Goal: Find specific page/section: Find specific page/section

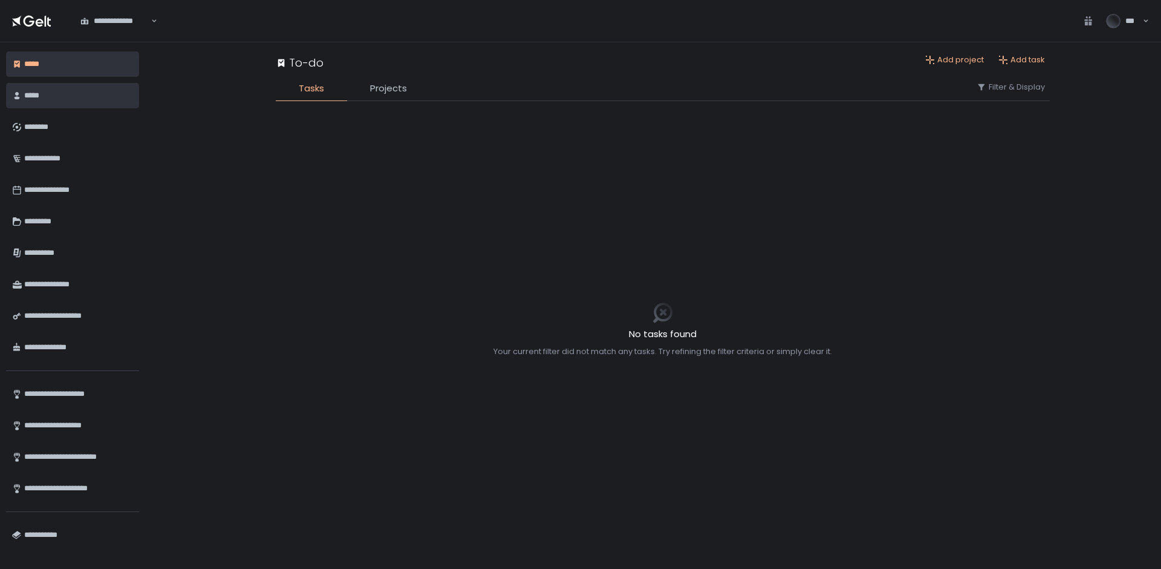
click at [80, 95] on div "*****" at bounding box center [78, 95] width 109 height 21
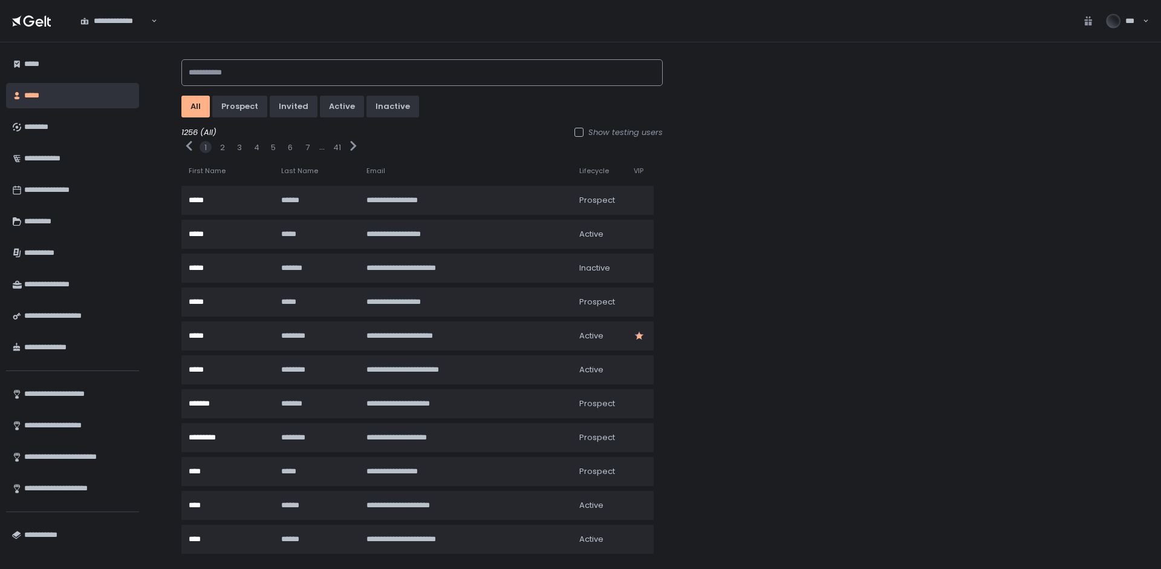
click at [257, 63] on input at bounding box center [421, 72] width 481 height 27
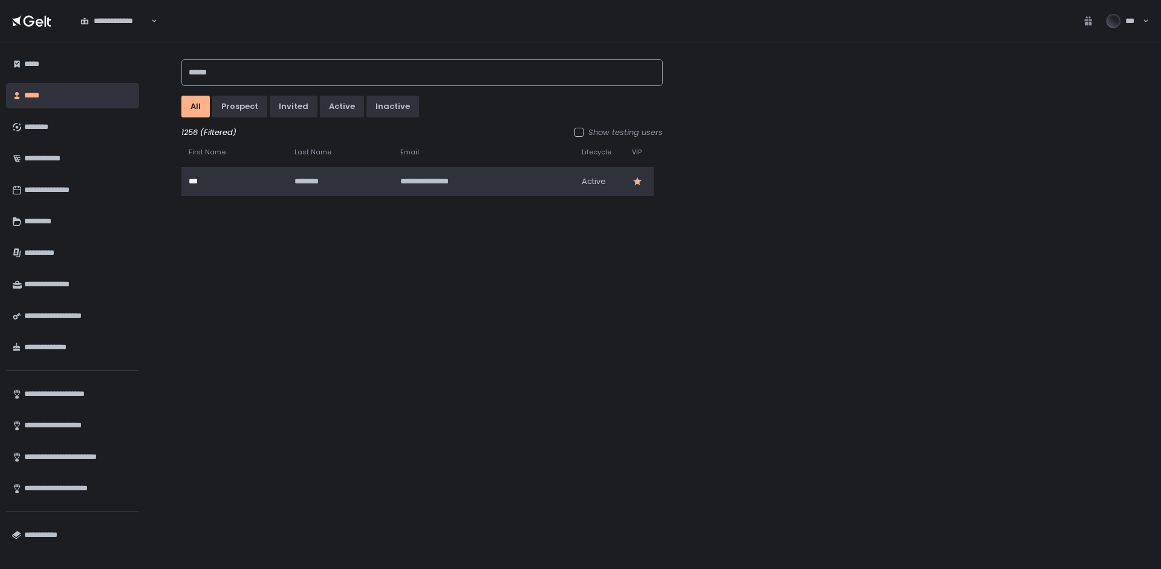
type input "******"
click at [331, 183] on div "********" at bounding box center [334, 181] width 78 height 11
